Goal: Find contact information: Find contact information

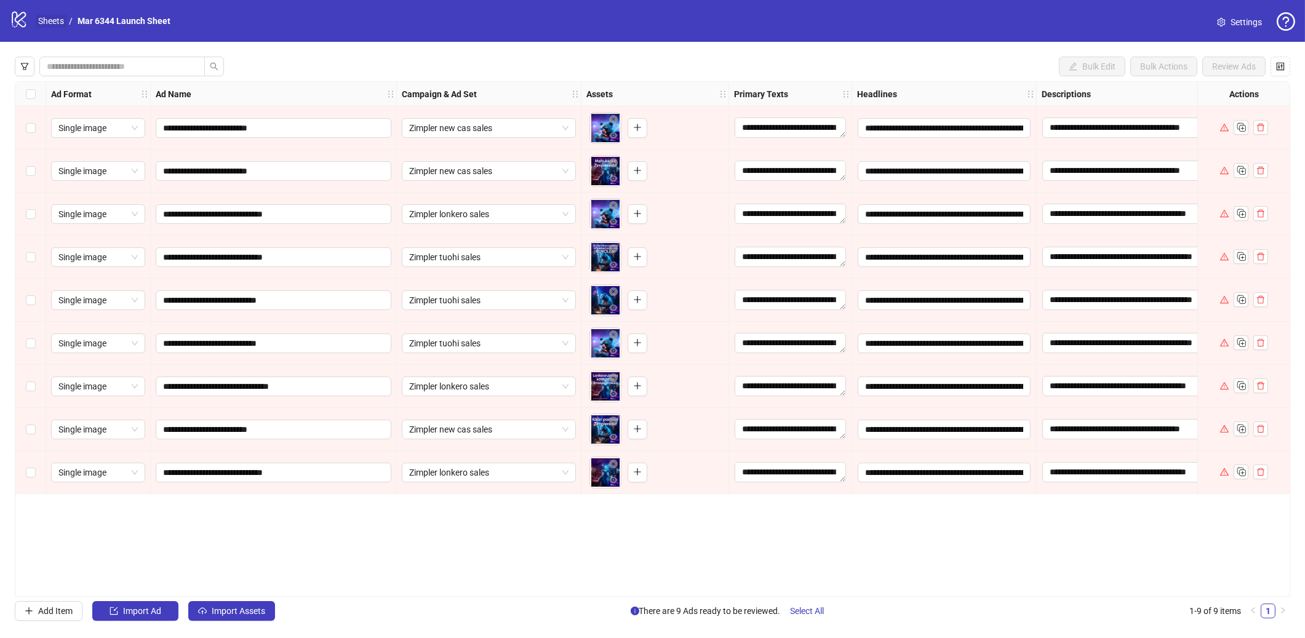
click at [39, 23] on link "Sheets" at bounding box center [51, 21] width 31 height 14
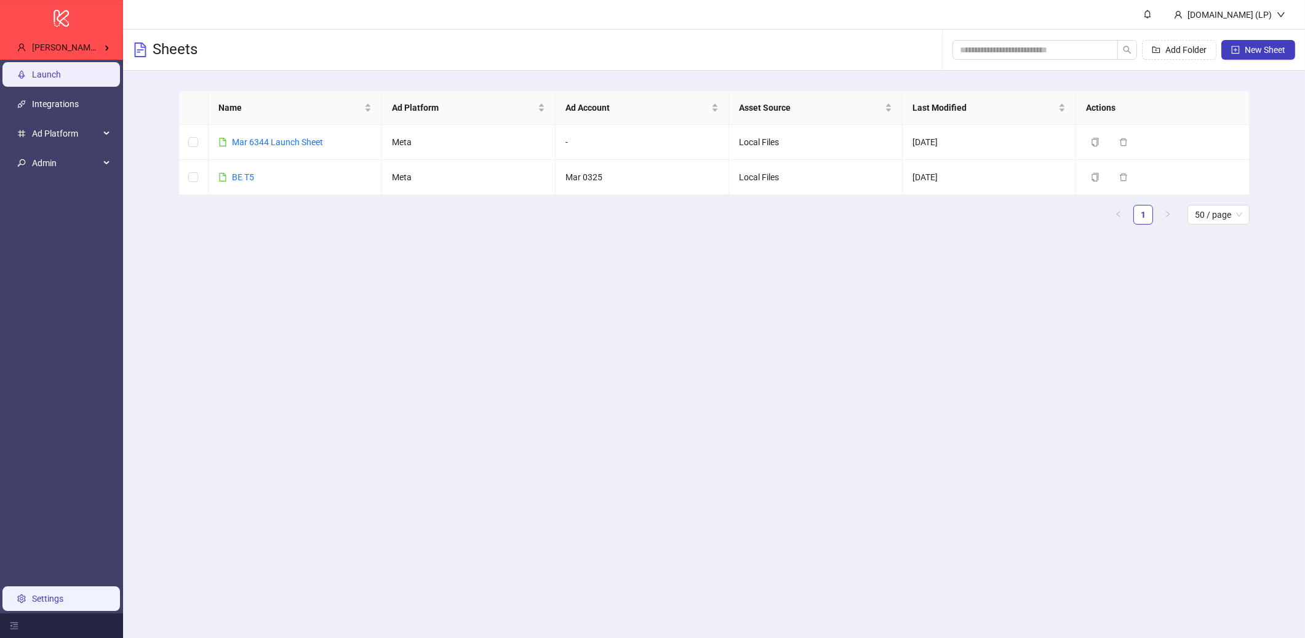
click at [36, 600] on link "Settings" at bounding box center [47, 599] width 31 height 10
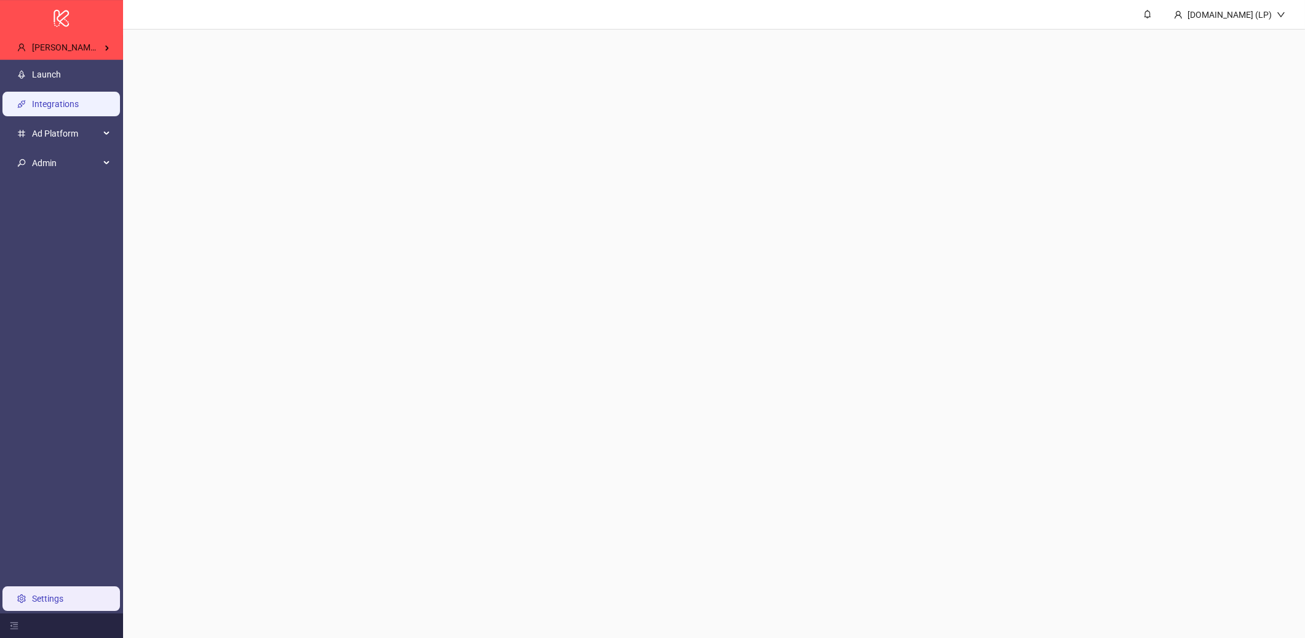
click at [79, 99] on link "Integrations" at bounding box center [55, 104] width 47 height 10
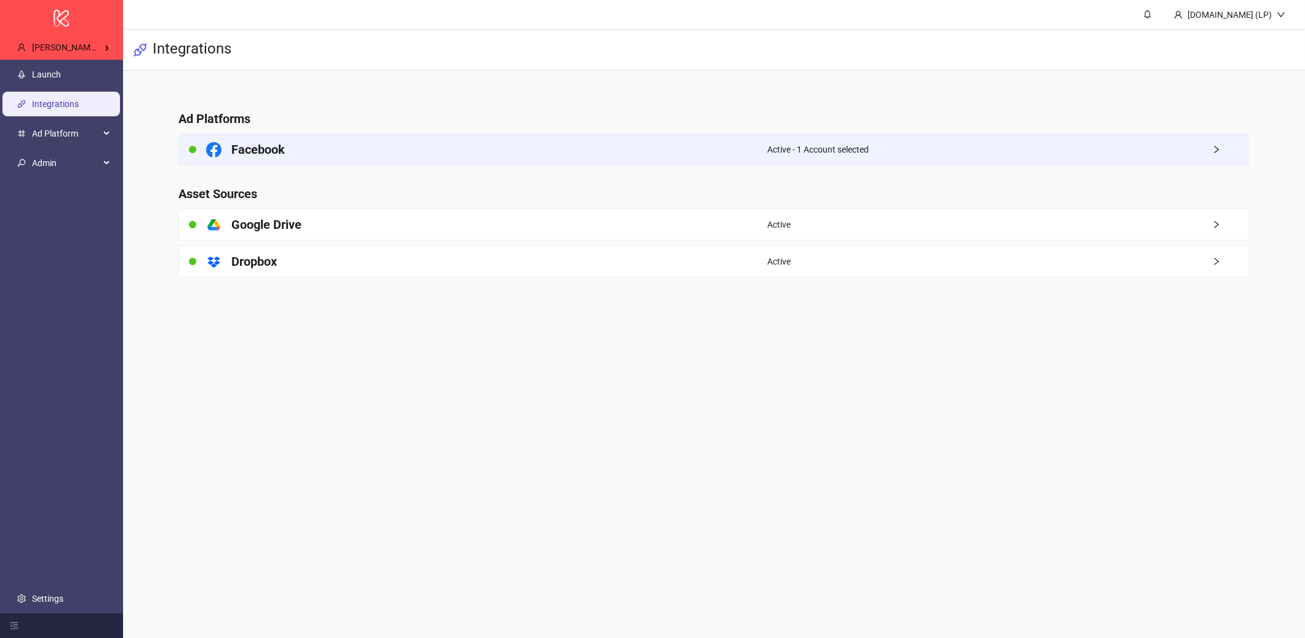
click at [310, 135] on div "Facebook" at bounding box center [473, 149] width 589 height 31
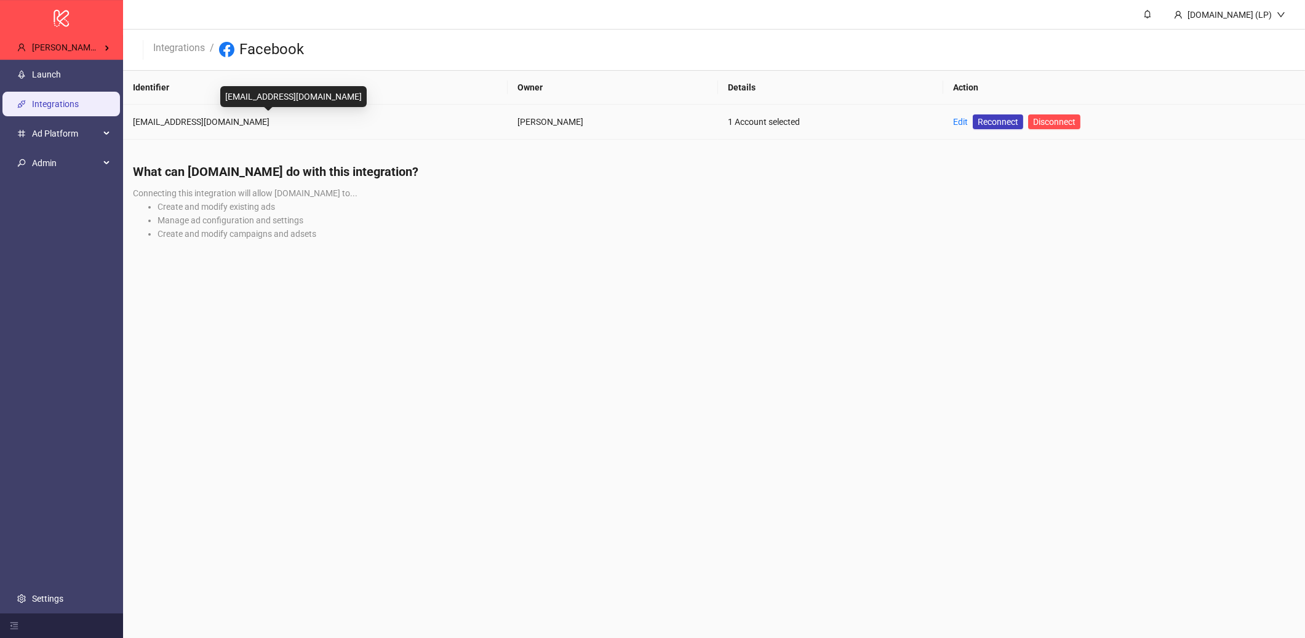
click at [199, 124] on div "[EMAIL_ADDRESS][DOMAIN_NAME]" at bounding box center [315, 122] width 365 height 14
copy div "[EMAIL_ADDRESS][DOMAIN_NAME]"
